Goal: Task Accomplishment & Management: Manage account settings

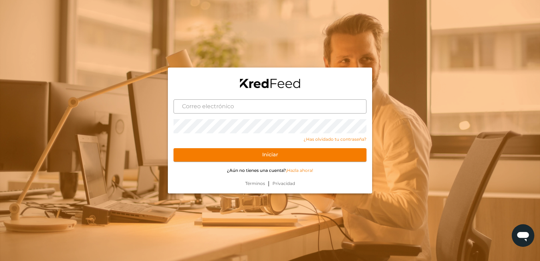
click at [209, 110] on input "text" at bounding box center [270, 106] width 193 height 14
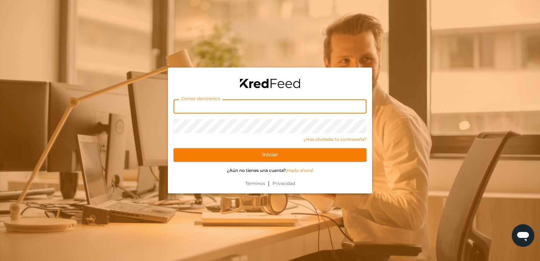
type input "amessinaosuna@gmail.com"
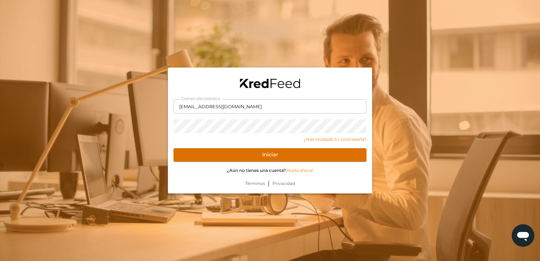
click at [188, 160] on button "Iniciar" at bounding box center [270, 154] width 193 height 13
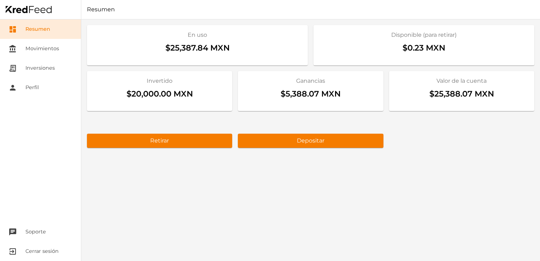
click at [464, 176] on div "En uso $25,387.84 MXN Disponible (para retirar) $0.23 MXN Invertido $20,000.00 …" at bounding box center [310, 139] width 459 height 241
click at [36, 67] on link "receipt_long Inversiones" at bounding box center [40, 67] width 81 height 19
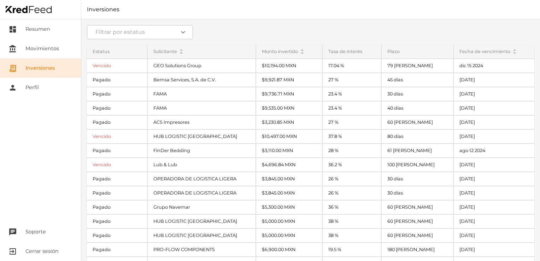
click at [252, 22] on div "Filtrar por estatus expand_more Estatus Vencido Pagado Pagado Pagado Pagado Ven…" at bounding box center [310, 139] width 459 height 241
